Goal: Task Accomplishment & Management: Manage account settings

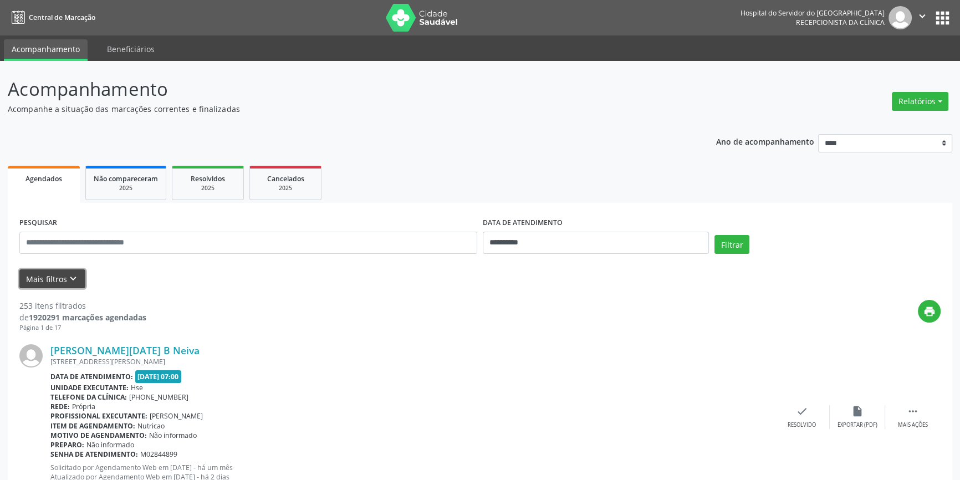
click at [67, 274] on icon "keyboard_arrow_down" at bounding box center [73, 279] width 12 height 12
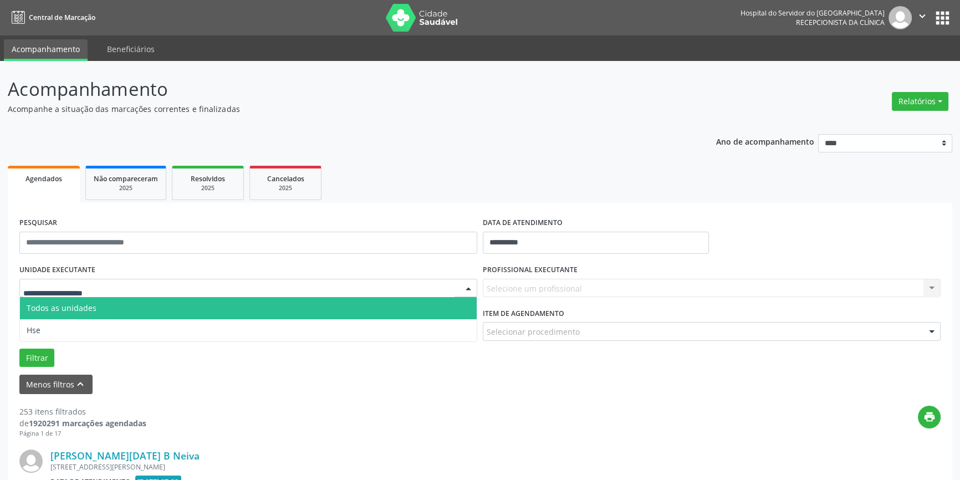
click at [468, 286] on div at bounding box center [468, 288] width 17 height 19
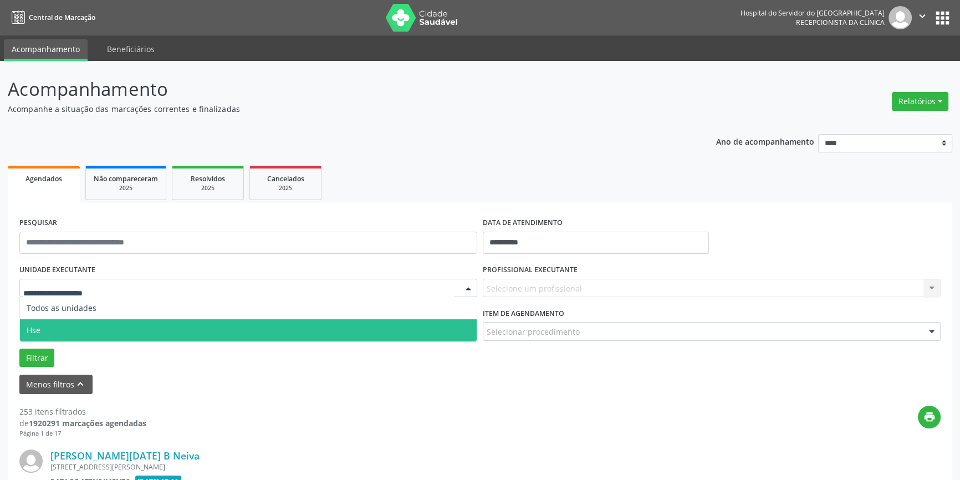
click at [433, 332] on span "Hse" at bounding box center [248, 330] width 457 height 22
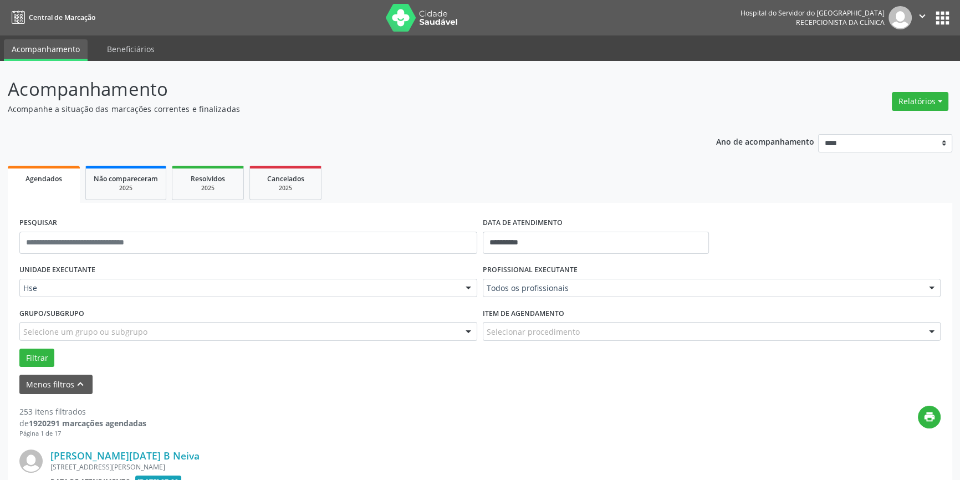
click at [931, 287] on div at bounding box center [931, 288] width 17 height 19
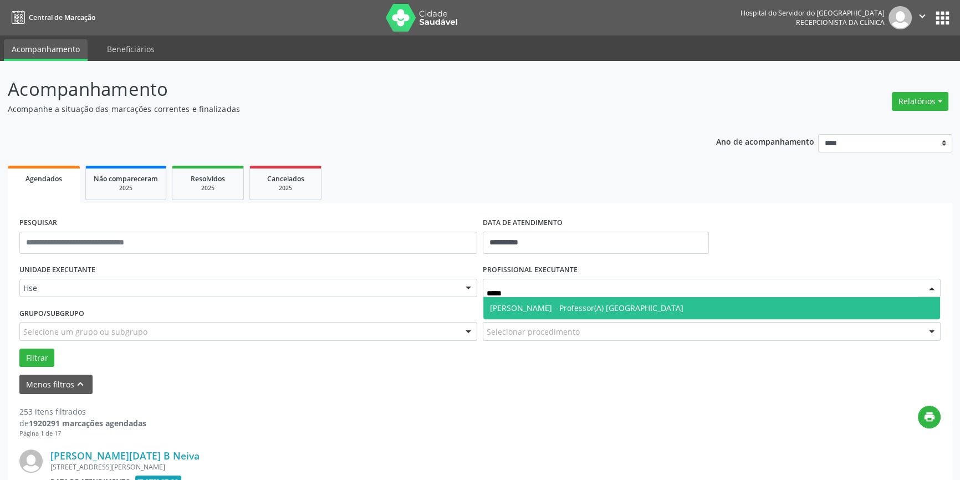
type input "******"
click at [760, 302] on span "[PERSON_NAME] - Professor(A) [GEOGRAPHIC_DATA]" at bounding box center [711, 308] width 457 height 22
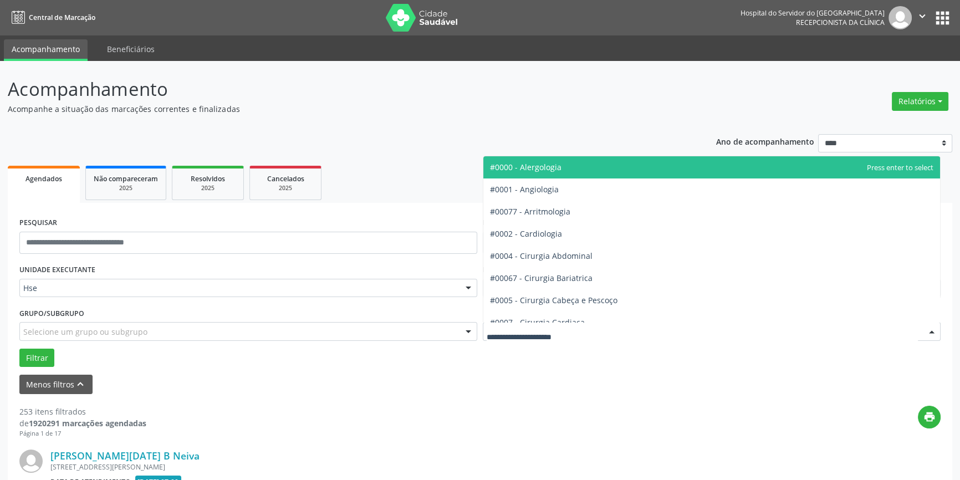
click at [933, 327] on div at bounding box center [931, 331] width 17 height 19
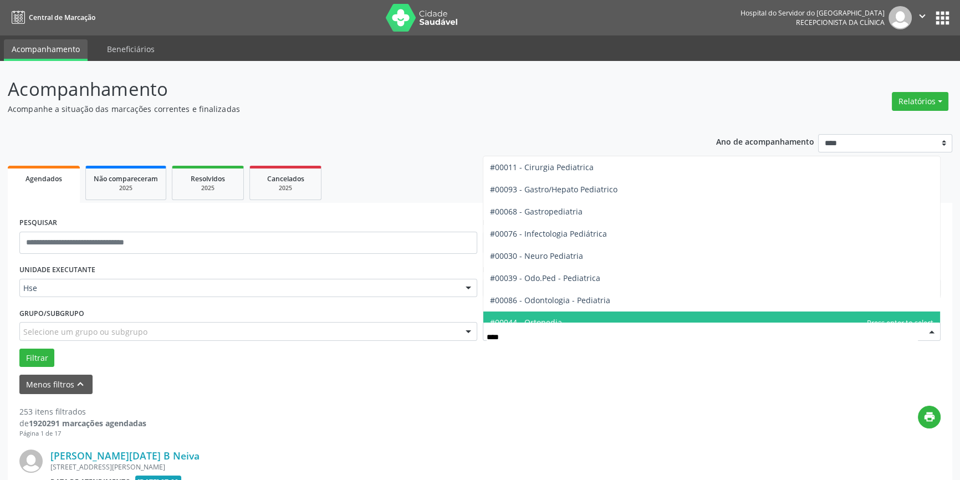
type input "*****"
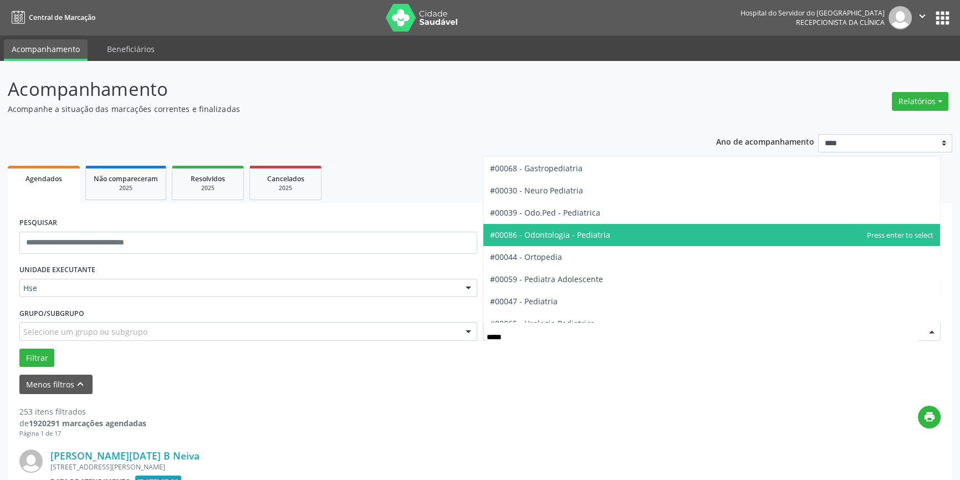
scroll to position [45, 0]
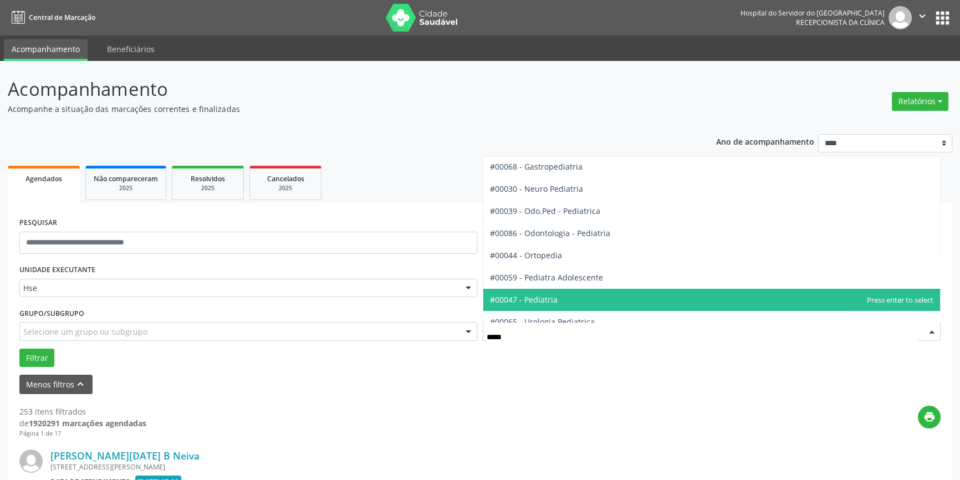
click at [552, 296] on span "#00047 - Pediatria" at bounding box center [524, 299] width 68 height 11
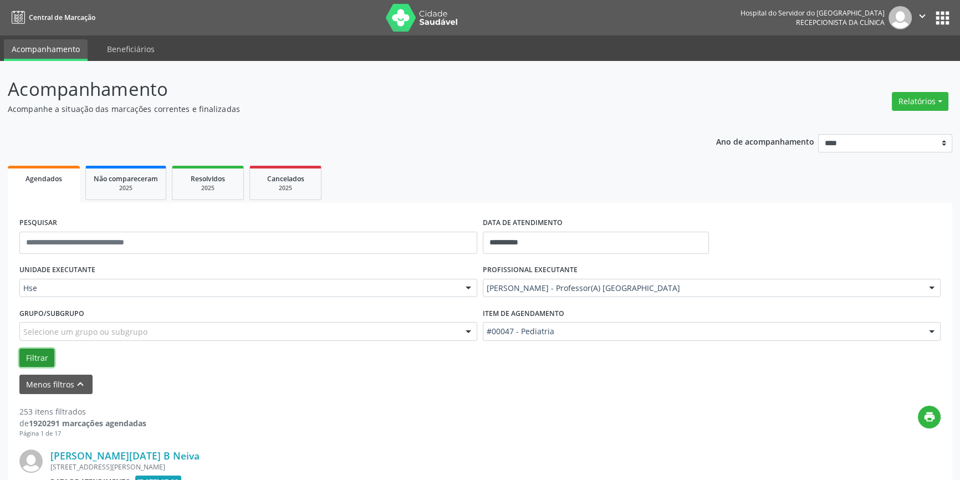
click at [30, 353] on button "Filtrar" at bounding box center [36, 357] width 35 height 19
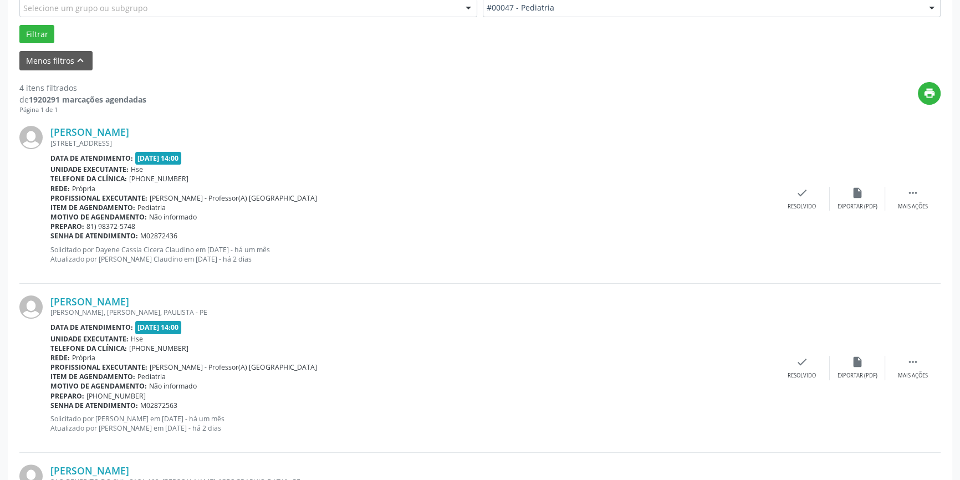
scroll to position [333, 0]
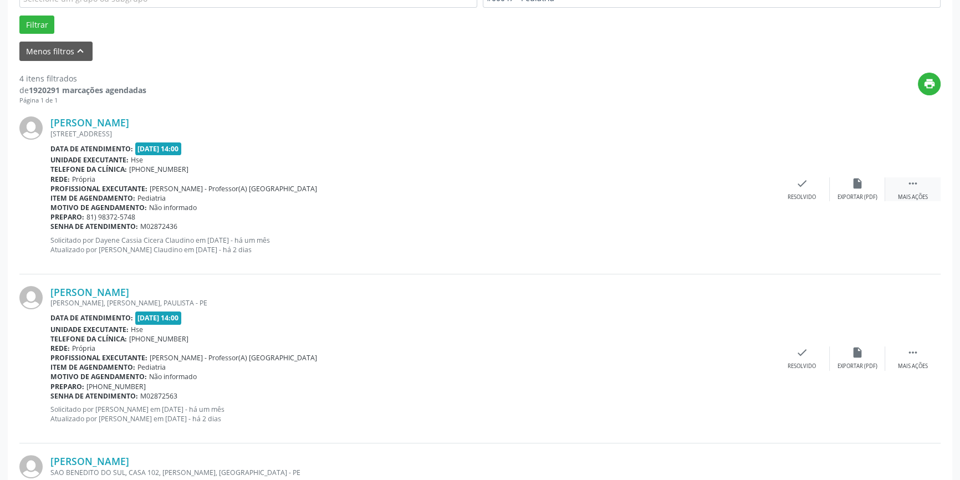
click at [909, 189] on div " Mais ações" at bounding box center [912, 189] width 55 height 24
click at [853, 181] on icon "alarm_off" at bounding box center [857, 183] width 12 height 12
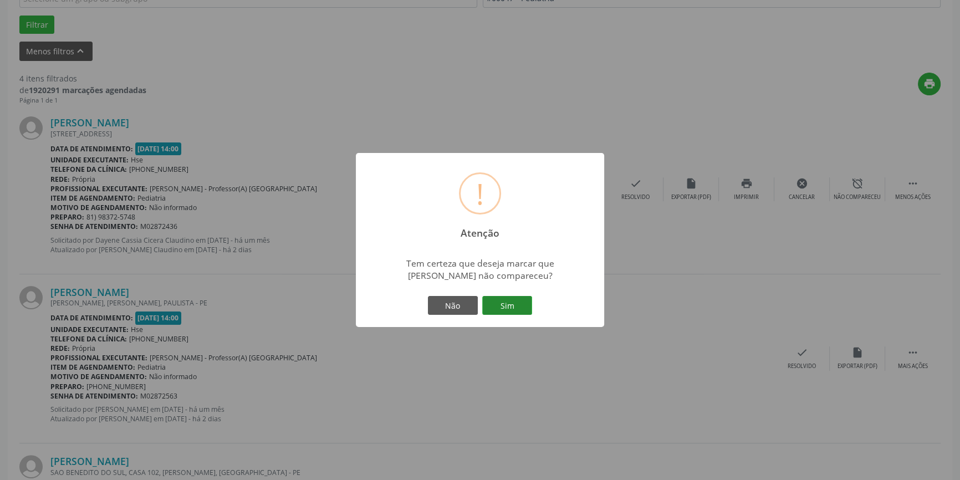
click at [526, 299] on button "Sim" at bounding box center [507, 305] width 50 height 19
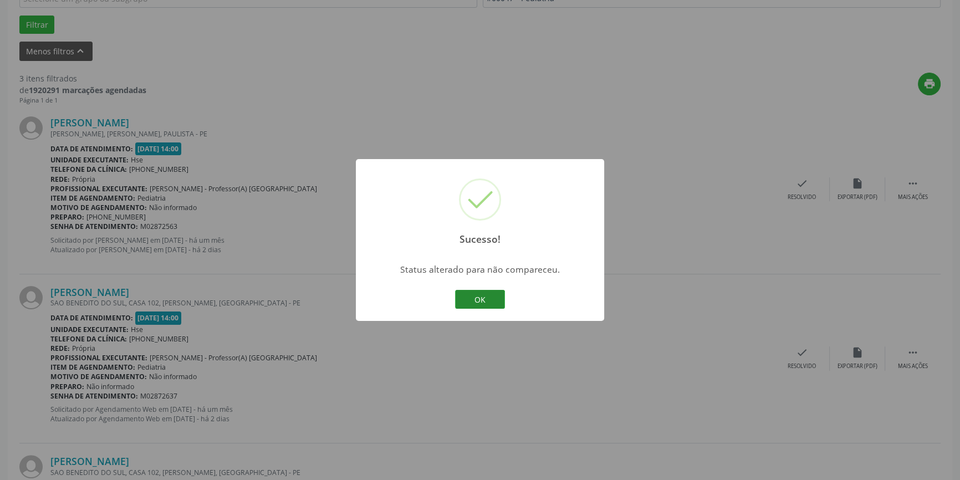
click at [484, 293] on button "OK" at bounding box center [480, 299] width 50 height 19
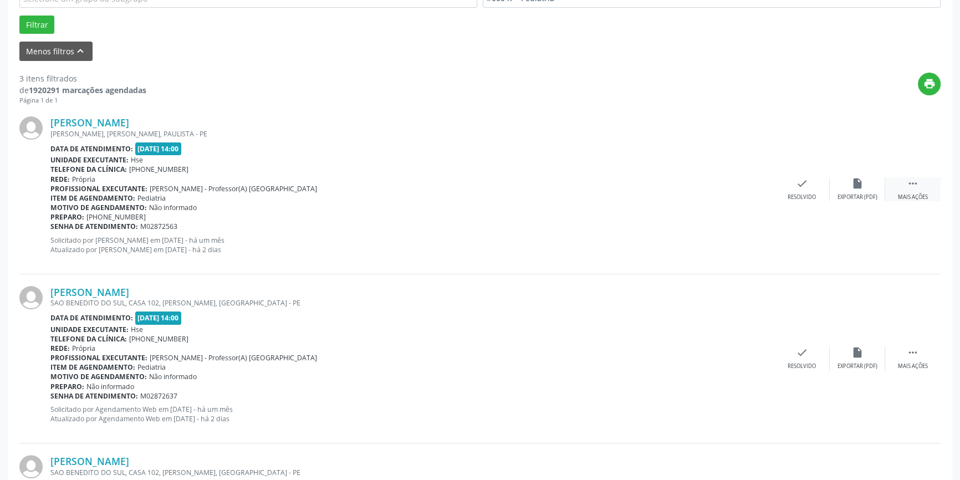
click at [912, 186] on icon "" at bounding box center [912, 183] width 12 height 12
click at [870, 184] on div "alarm_off Não compareceu" at bounding box center [856, 189] width 55 height 24
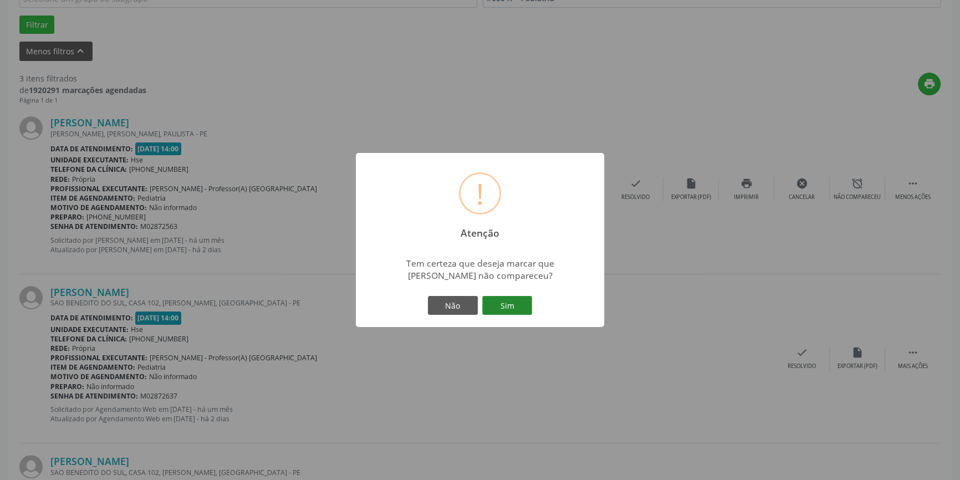
click at [504, 300] on button "Sim" at bounding box center [507, 305] width 50 height 19
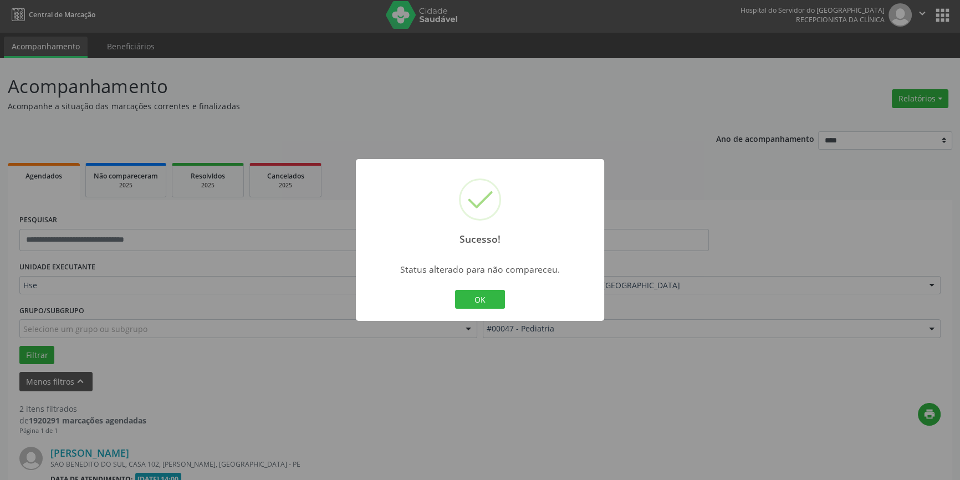
scroll to position [314, 0]
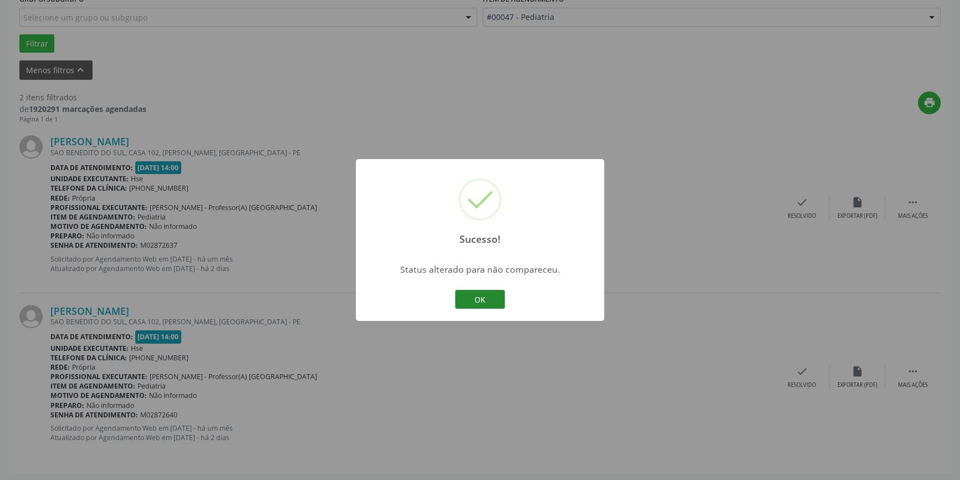
click at [496, 300] on button "OK" at bounding box center [480, 299] width 50 height 19
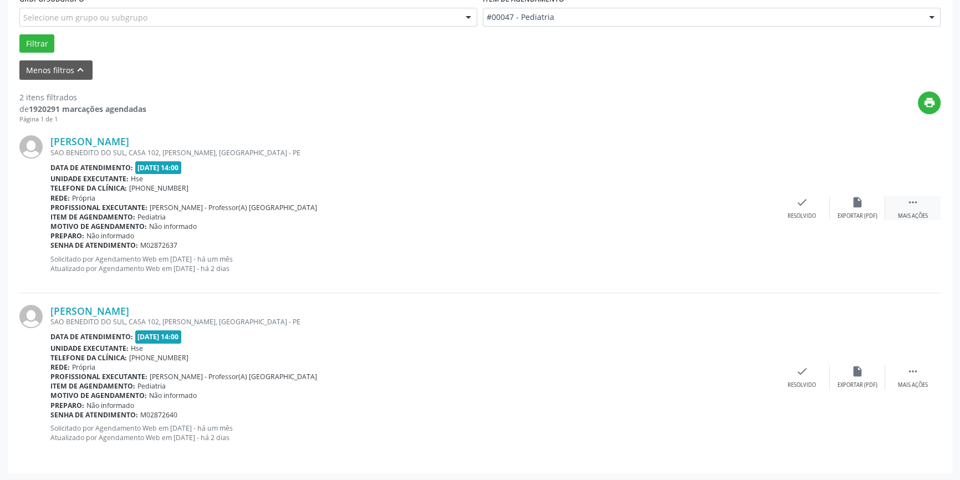
click at [921, 206] on div " Mais ações" at bounding box center [912, 208] width 55 height 24
click at [848, 202] on div "alarm_off Não compareceu" at bounding box center [856, 208] width 55 height 24
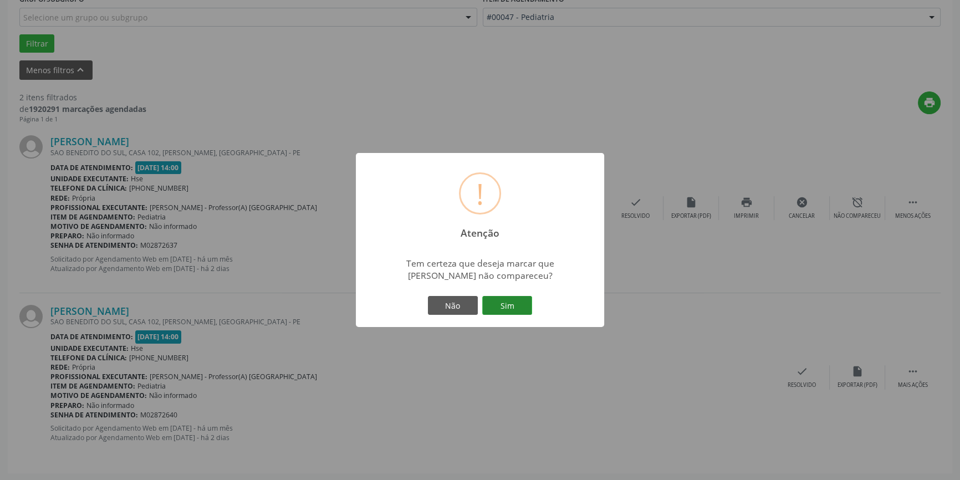
click at [517, 310] on button "Sim" at bounding box center [507, 305] width 50 height 19
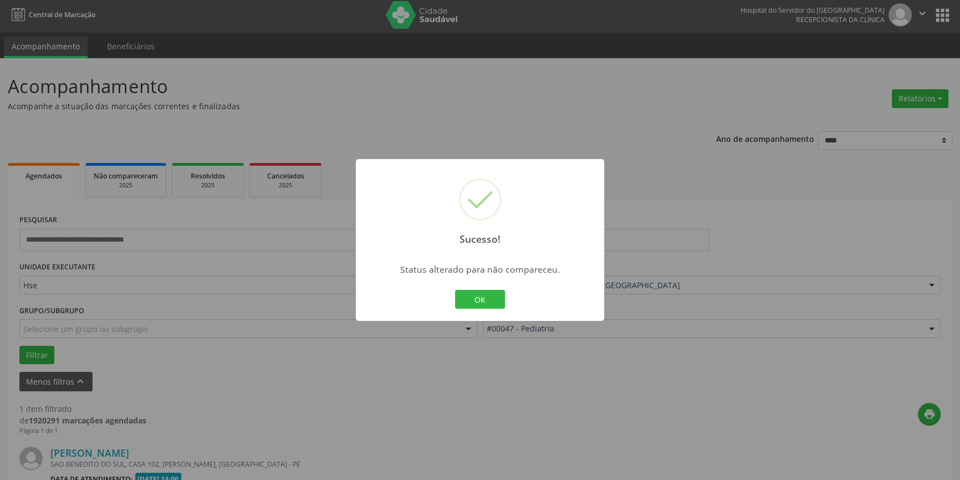
scroll to position [145, 0]
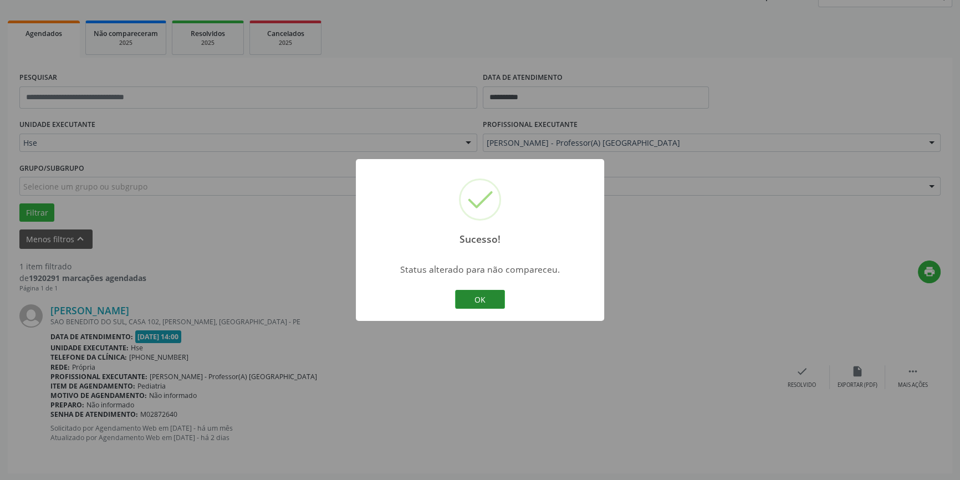
click at [487, 293] on button "OK" at bounding box center [480, 299] width 50 height 19
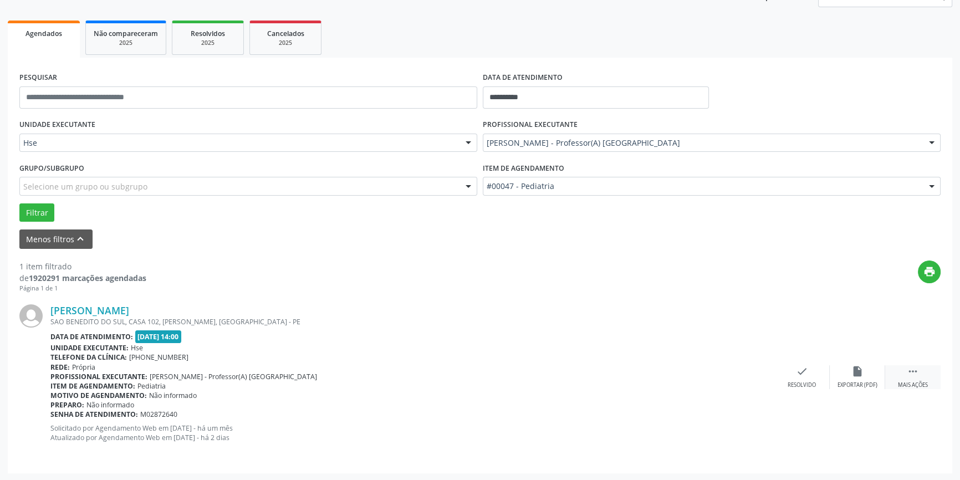
click at [911, 373] on icon "" at bounding box center [912, 371] width 12 height 12
click at [859, 370] on icon "alarm_off" at bounding box center [857, 371] width 12 height 12
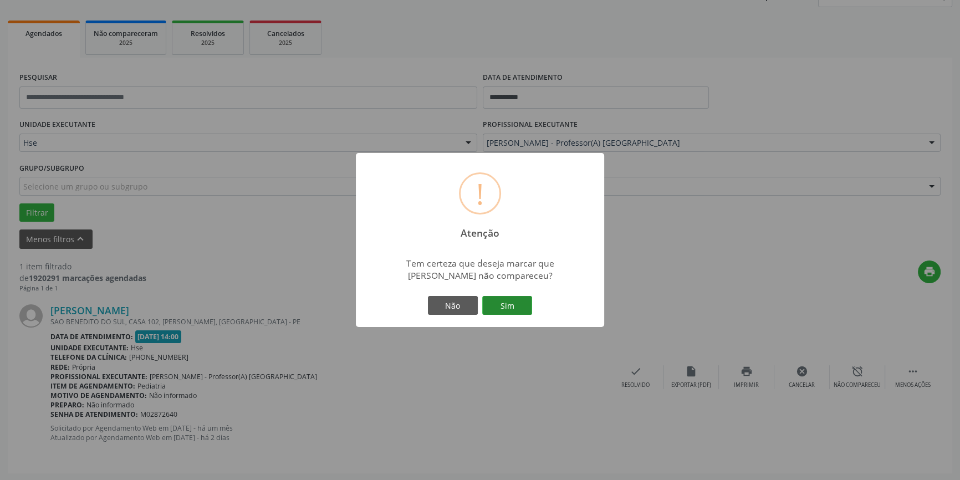
click at [515, 309] on button "Sim" at bounding box center [507, 305] width 50 height 19
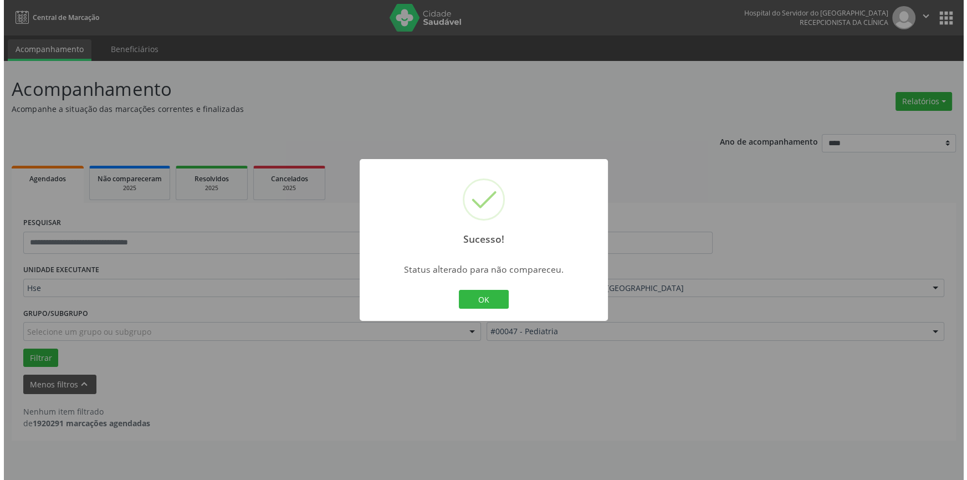
scroll to position [0, 0]
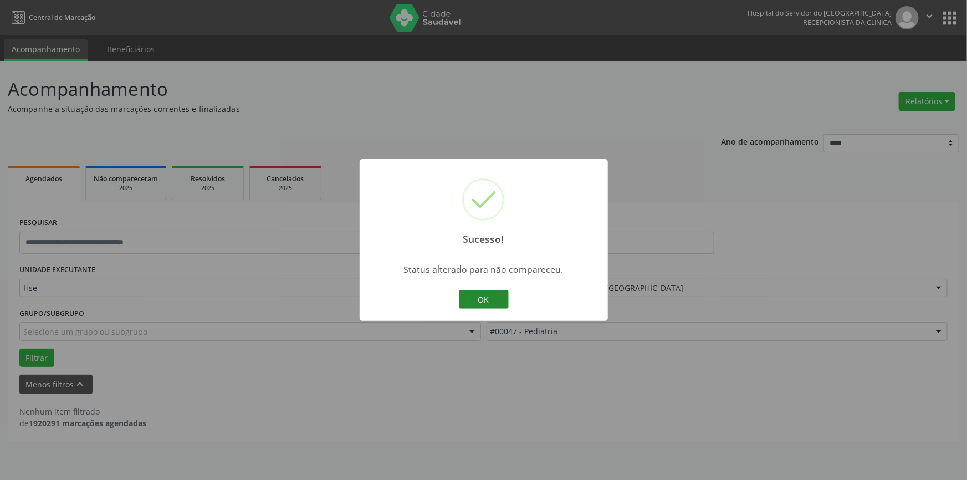
click at [501, 295] on button "OK" at bounding box center [484, 299] width 50 height 19
